Goal: Information Seeking & Learning: Check status

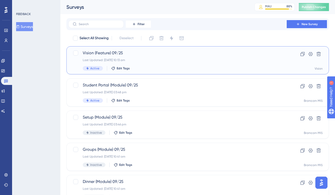
click at [117, 60] on div "Last Updated: [DATE] 10:13 am" at bounding box center [177, 60] width 189 height 4
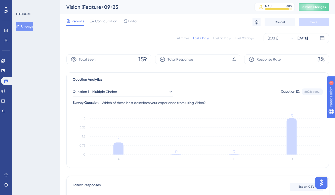
click at [180, 38] on div "All Times" at bounding box center [183, 38] width 12 height 4
click at [159, 95] on button "Question 1 - Multiple Choice" at bounding box center [123, 92] width 101 height 10
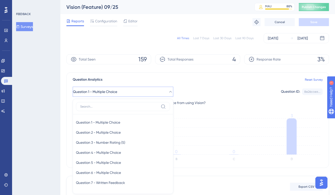
scroll to position [49, 0]
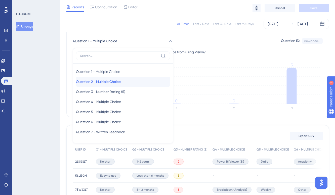
click at [151, 82] on div "Question 2 - Multiple Choice Question 2 - Multiple Choice" at bounding box center [123, 82] width 94 height 10
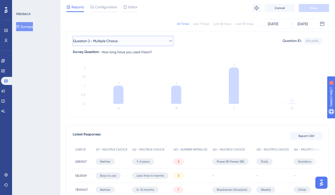
click at [140, 43] on button "Question 2 - Multiple Choice" at bounding box center [123, 41] width 101 height 10
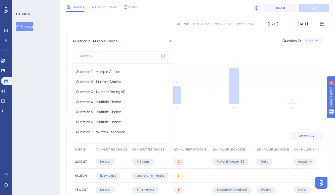
scroll to position [47, 0]
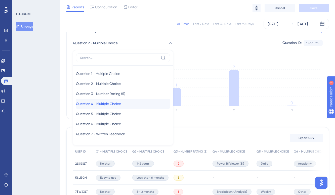
click at [127, 104] on div "Question 4 - Multiple Choice Question 4 - Multiple Choice" at bounding box center [123, 104] width 94 height 10
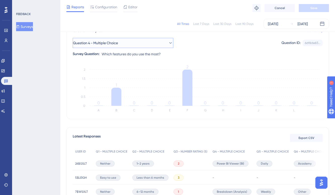
click at [140, 44] on button "Question 4 - Multiple Choice" at bounding box center [123, 43] width 101 height 10
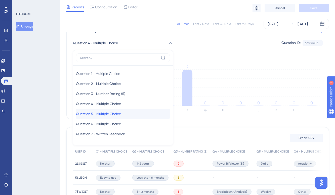
click at [129, 113] on div "Question 5 - Multiple Choice Question 5 - Multiple Choice" at bounding box center [123, 114] width 94 height 10
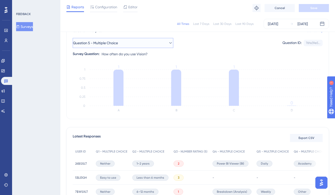
click at [143, 46] on button "Question 5 - Multiple Choice" at bounding box center [123, 43] width 101 height 10
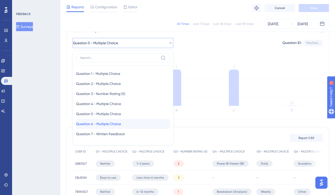
click at [121, 122] on span "Question 6 - Multiple Choice" at bounding box center [98, 124] width 45 height 6
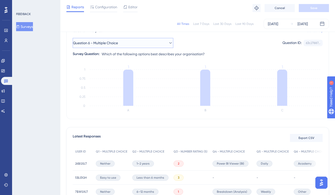
click at [129, 42] on button "Question 6 - Multiple Choice" at bounding box center [123, 43] width 101 height 10
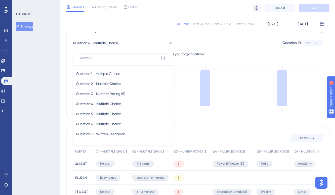
scroll to position [46, 0]
click at [120, 76] on span "Question 1 - Multiple Choice" at bounding box center [98, 74] width 44 height 6
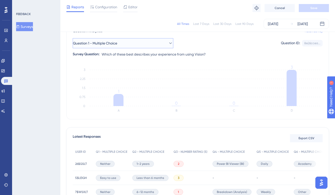
click at [161, 42] on button "Question 1 - Multiple Choice" at bounding box center [123, 43] width 101 height 10
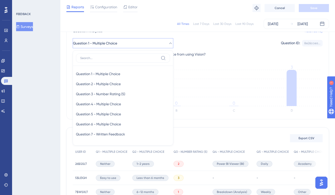
scroll to position [47, 0]
click at [141, 88] on div "Question 2 - Multiple Choice Question 2 - Multiple Choice" at bounding box center [123, 84] width 94 height 10
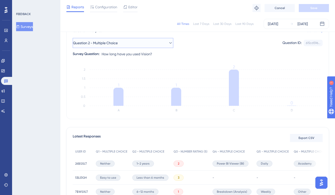
click at [120, 39] on button "Question 2 - Multiple Choice" at bounding box center [123, 43] width 101 height 10
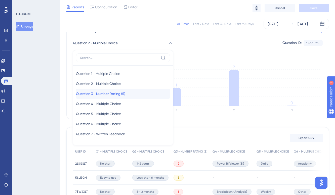
click at [124, 94] on span "Question 3 - Number Rating (5)" at bounding box center [100, 94] width 49 height 6
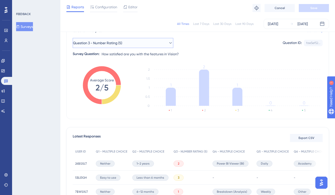
click at [166, 39] on button "Question 3 - Number Rating (5)" at bounding box center [123, 43] width 101 height 10
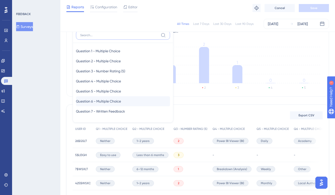
scroll to position [65, 0]
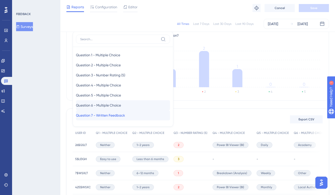
click at [144, 119] on div "Question 7 - Written Feedback Question 7 - Written Feedback" at bounding box center [123, 115] width 94 height 10
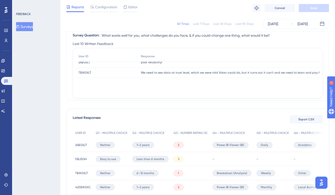
scroll to position [0, 0]
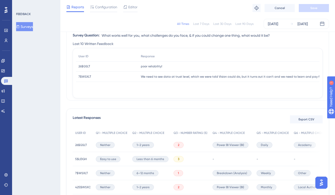
click at [201, 76] on span "We need to see data at trust level, which we were told Vision could do, but it …" at bounding box center [244, 77] width 207 height 4
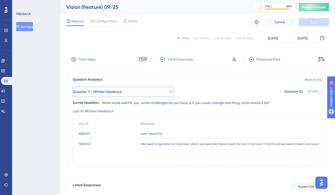
click at [135, 95] on button "Question 7 - Written Feedback" at bounding box center [123, 92] width 101 height 10
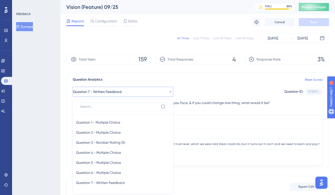
scroll to position [49, 0]
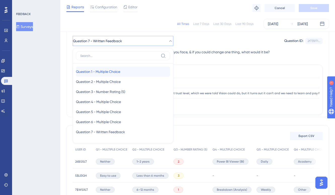
click at [120, 71] on span "Question 1 - Multiple Choice" at bounding box center [98, 72] width 44 height 6
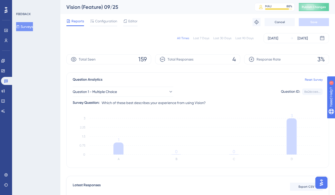
scroll to position [0, 0]
